Goal: Information Seeking & Learning: Find specific fact

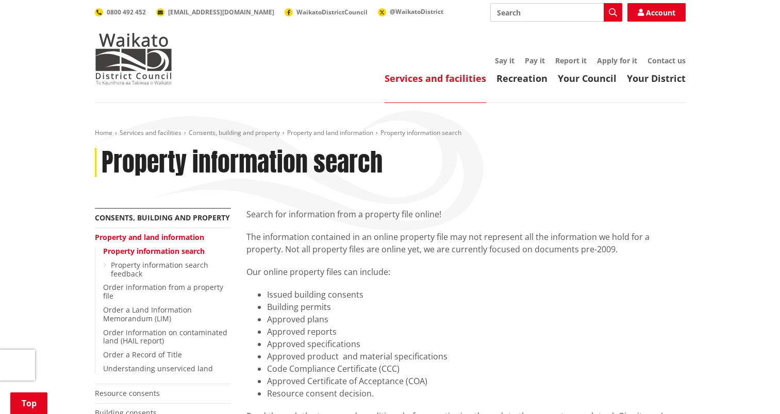
scroll to position [1080, 0]
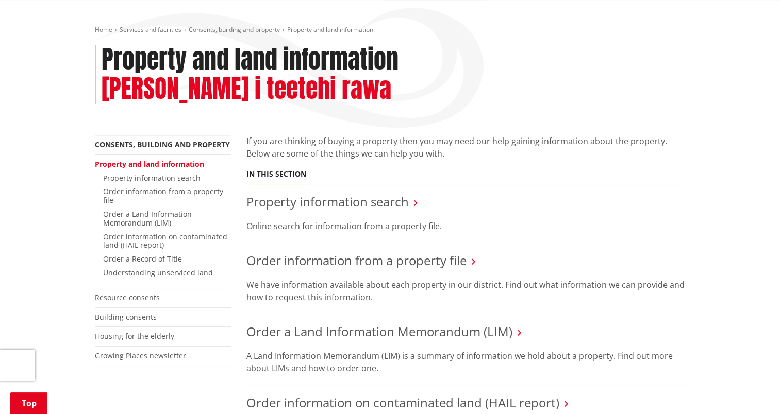
scroll to position [206, 0]
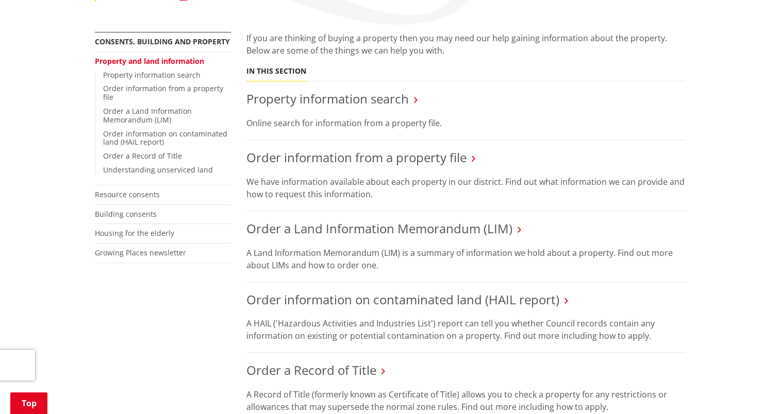
click at [134, 301] on div "More from this section Consents, building and property Property and land inform…" at bounding box center [390, 342] width 606 height 620
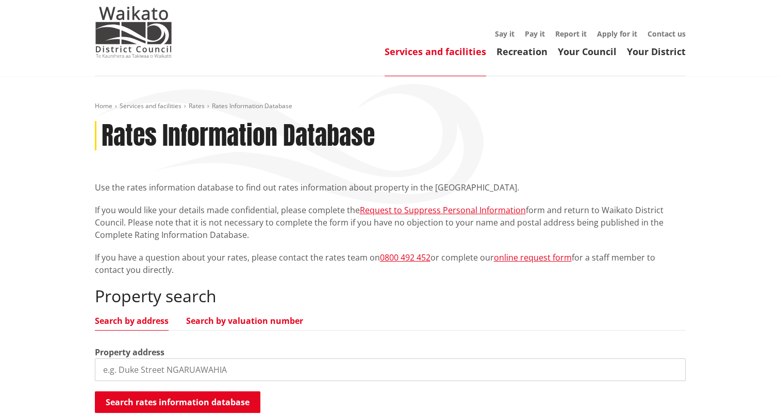
scroll to position [103, 0]
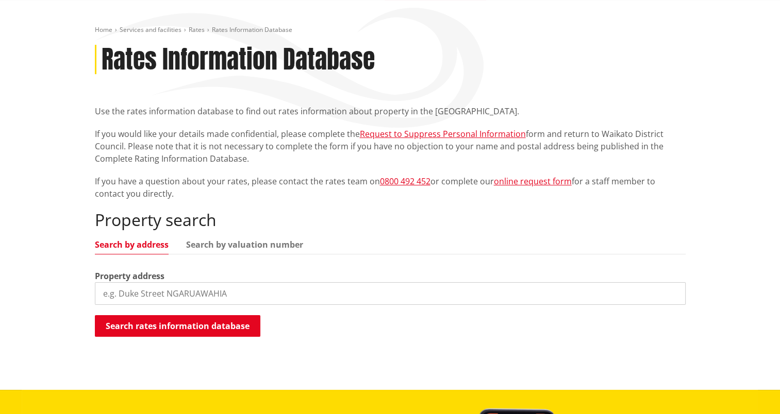
click at [262, 297] on input "search" at bounding box center [390, 293] width 591 height 23
click at [103, 161] on p "If you would like your details made confidential, please complete the Request t…" at bounding box center [390, 146] width 591 height 37
click at [190, 299] on input "search" at bounding box center [390, 293] width 591 height 23
paste input "TNE3/1223"
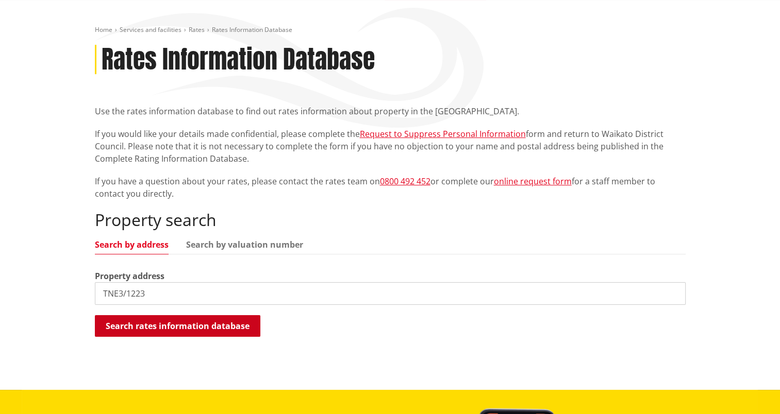
click at [163, 334] on button "Search rates information database" at bounding box center [177, 326] width 165 height 22
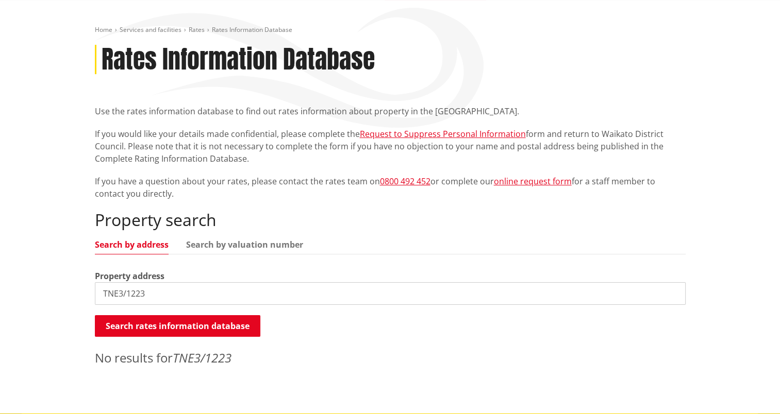
click at [185, 238] on div "Property search Search by address Search by valuation number Property address T…" at bounding box center [390, 288] width 591 height 157
drag, startPoint x: 183, startPoint y: 302, endPoint x: 66, endPoint y: 304, distance: 117.0
click at [66, 304] on div "Home Services and facilities Rates Rates Information Database Rates Information…" at bounding box center [390, 207] width 780 height 414
paste input "State Highway 3, Mohakatino, Mokau"
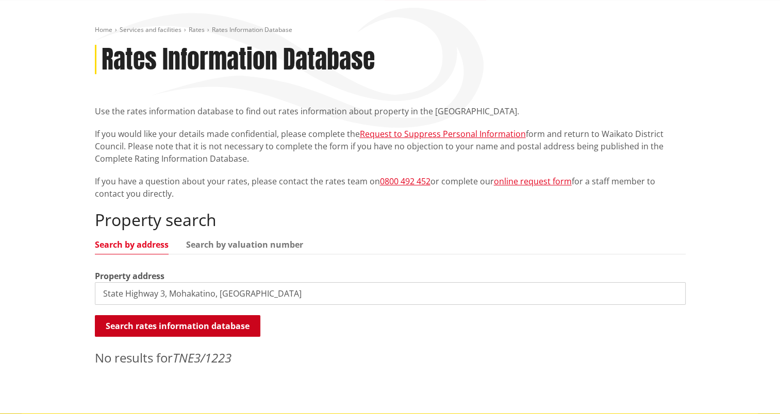
click at [177, 328] on button "Search rates information database" at bounding box center [177, 326] width 165 height 22
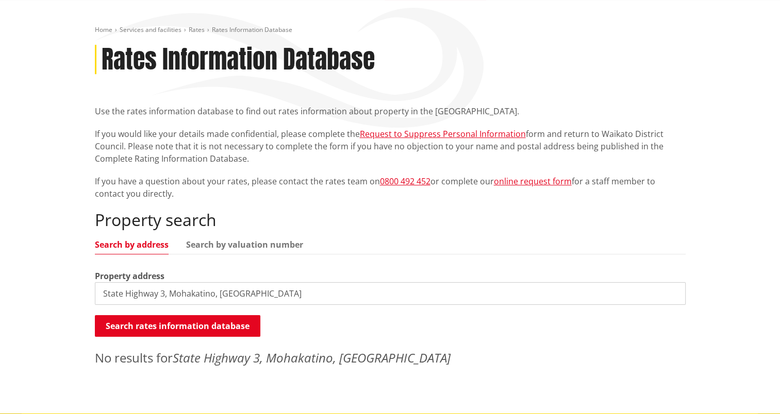
drag, startPoint x: 203, startPoint y: 214, endPoint x: 241, endPoint y: 237, distance: 44.8
click at [203, 214] on h2 "Property search" at bounding box center [390, 220] width 591 height 20
drag, startPoint x: 259, startPoint y: 297, endPoint x: 63, endPoint y: 289, distance: 195.5
click at [63, 289] on div "Home Services and facilities Rates Rates Information Database Rates Information…" at bounding box center [390, 207] width 780 height 414
paste input "Pirongia Road, Pirongia"
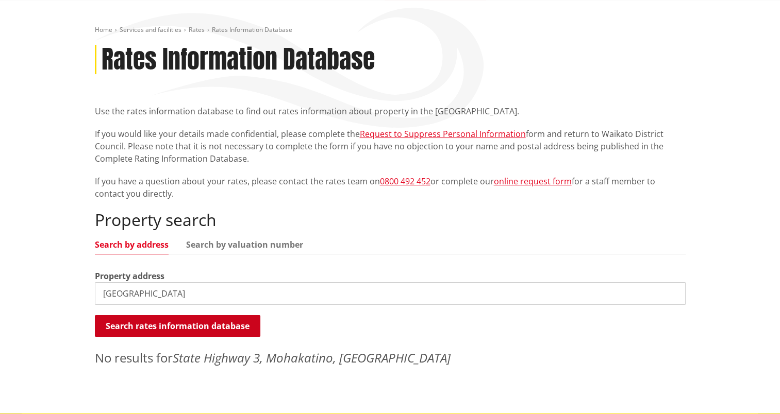
click at [201, 330] on button "Search rates information database" at bounding box center [177, 326] width 165 height 22
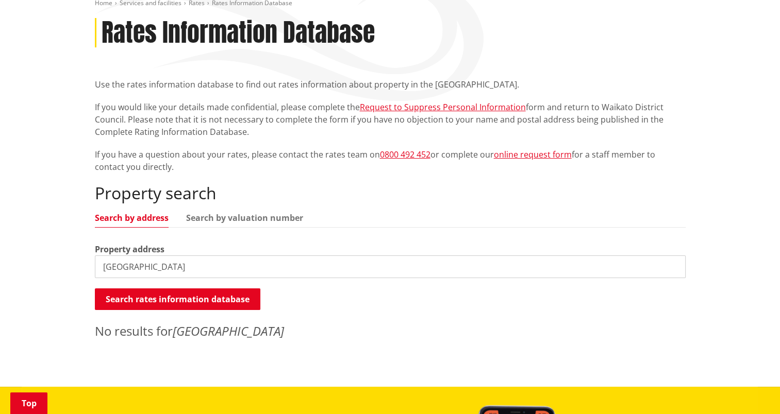
scroll to position [155, 0]
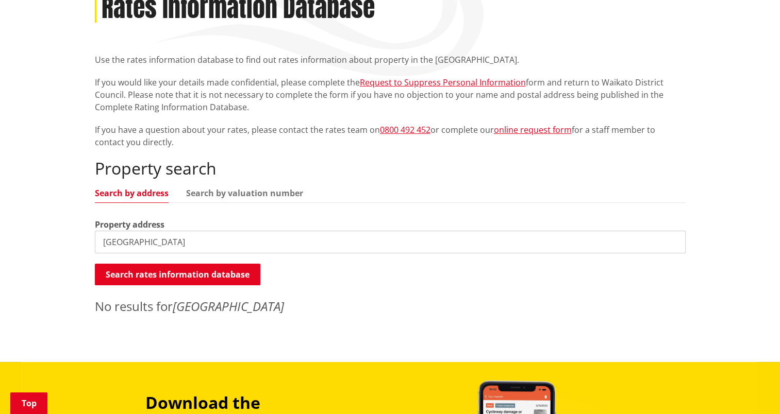
click at [270, 244] on input "Pirongia Road, Pirongia" at bounding box center [390, 242] width 591 height 23
drag, startPoint x: 161, startPoint y: 240, endPoint x: 249, endPoint y: 235, distance: 88.8
click at [223, 244] on input "Pirongia Road, Pirongia" at bounding box center [390, 242] width 591 height 23
type input "Pirongia Road"
